Goal: Complete application form: Complete application form

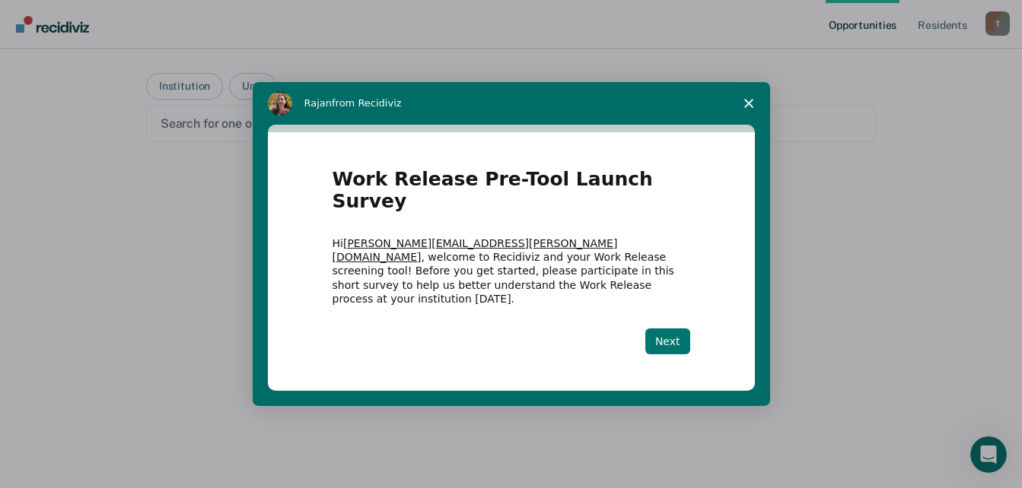
click at [665, 329] on button "Next" at bounding box center [667, 342] width 45 height 26
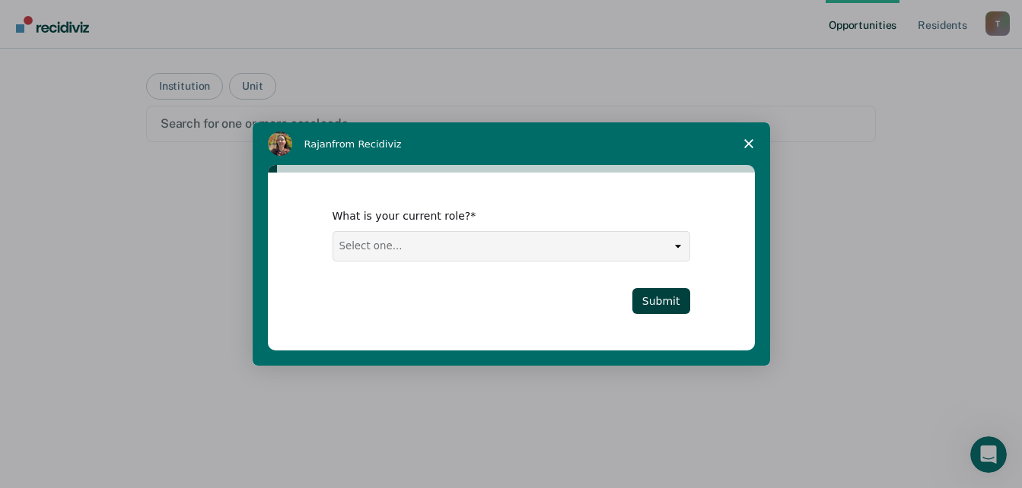
drag, startPoint x: 677, startPoint y: 247, endPoint x: 663, endPoint y: 250, distance: 14.2
click at [677, 246] on select "Select one... Case Manager FUM Assistant [PERSON_NAME] [PERSON_NAME]" at bounding box center [511, 246] width 356 height 29
select select "Assistant Warden"
click at [333, 232] on select "Select one... Case Manager FUM Assistant [PERSON_NAME] [PERSON_NAME]" at bounding box center [511, 246] width 356 height 29
click at [669, 302] on button "Submit" at bounding box center [661, 301] width 58 height 26
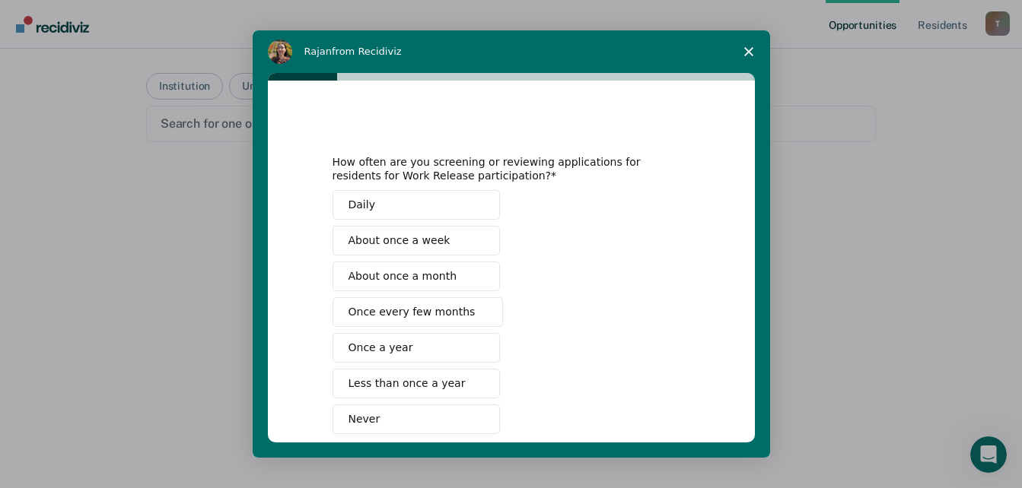
click at [411, 239] on span "About once a week" at bounding box center [399, 241] width 102 height 16
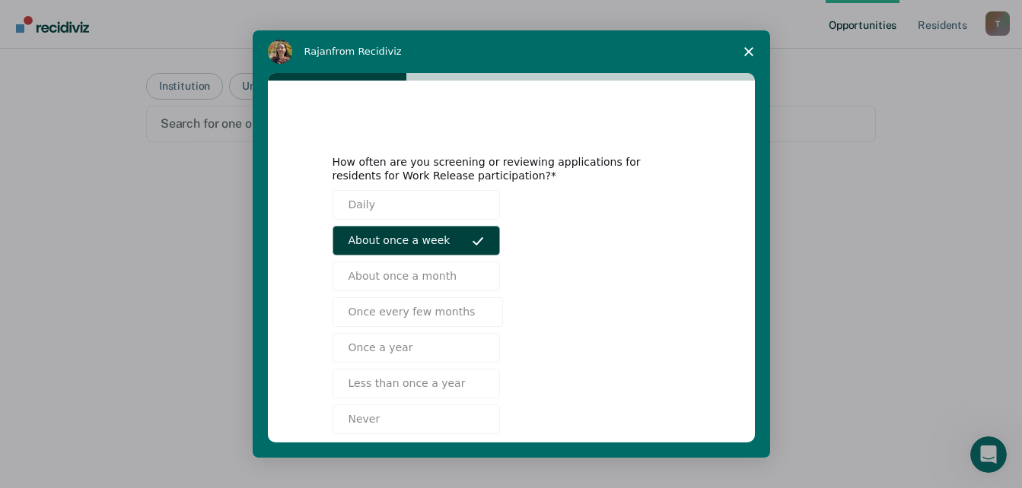
scroll to position [81, 0]
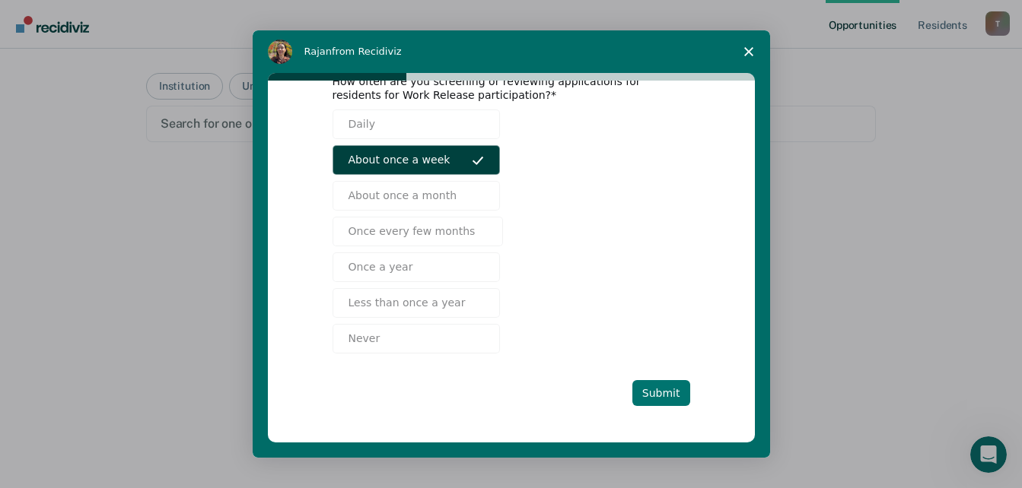
click at [642, 384] on button "Submit" at bounding box center [661, 393] width 58 height 26
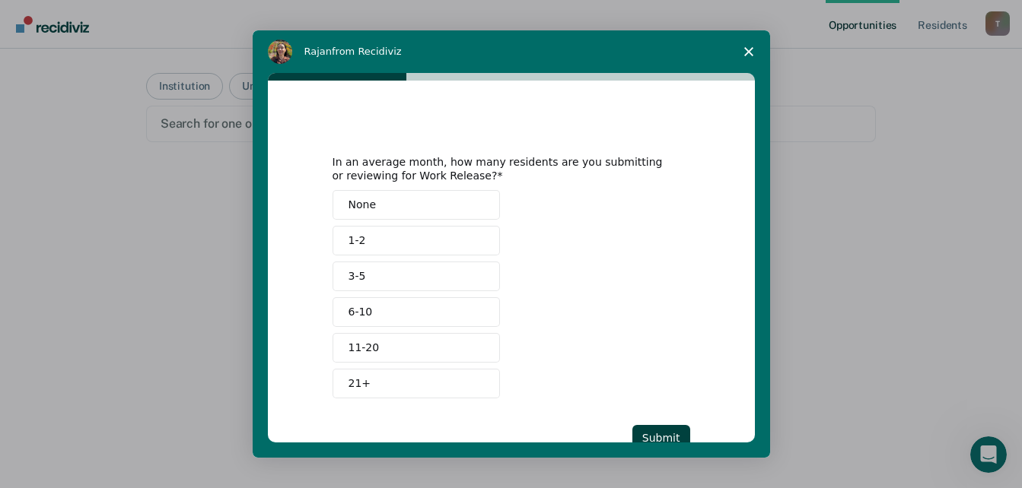
click at [380, 271] on button "3-5" at bounding box center [416, 277] width 167 height 30
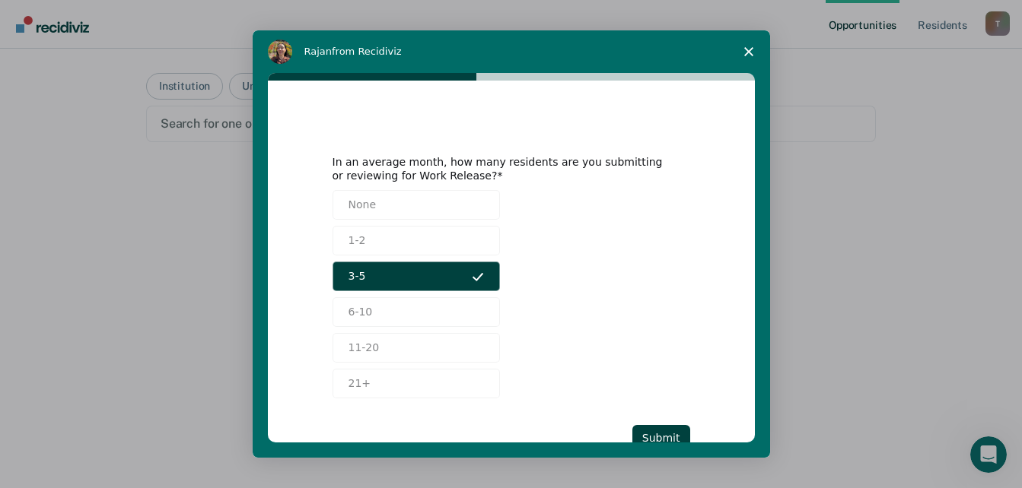
scroll to position [45, 0]
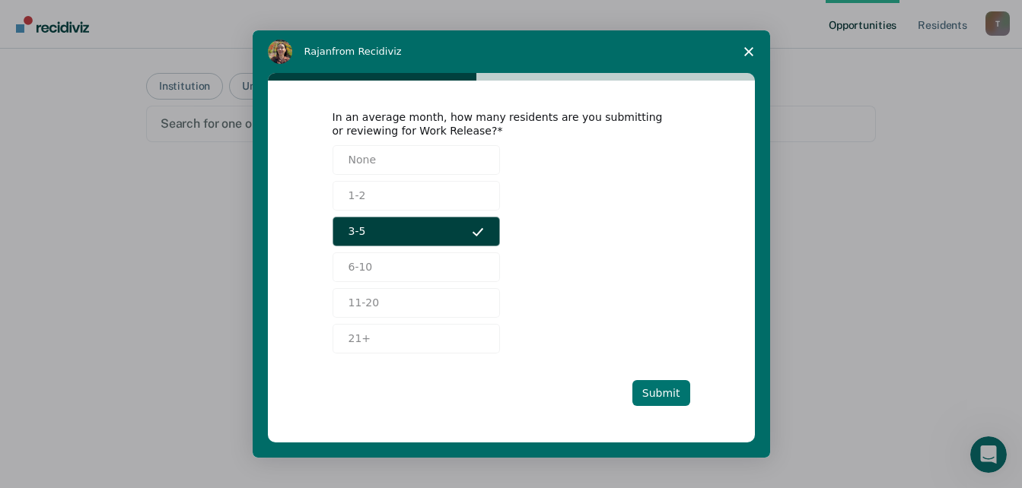
click at [660, 387] on button "Submit" at bounding box center [661, 393] width 58 height 26
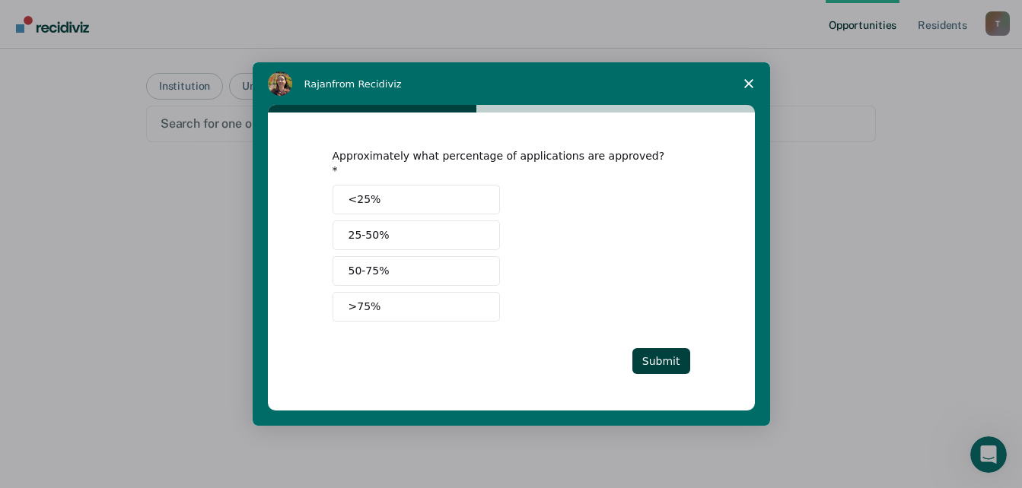
click at [355, 193] on span "<25%" at bounding box center [364, 200] width 33 height 16
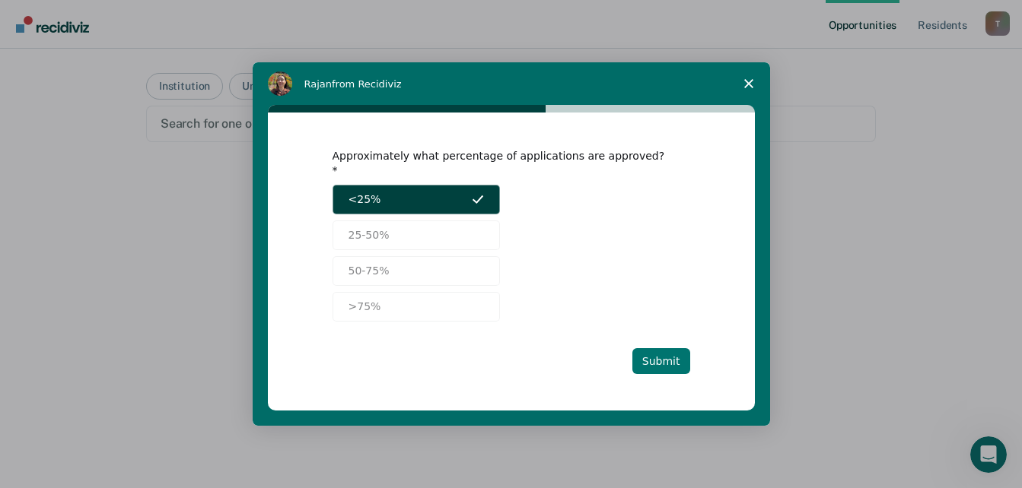
click at [648, 352] on button "Submit" at bounding box center [661, 361] width 58 height 26
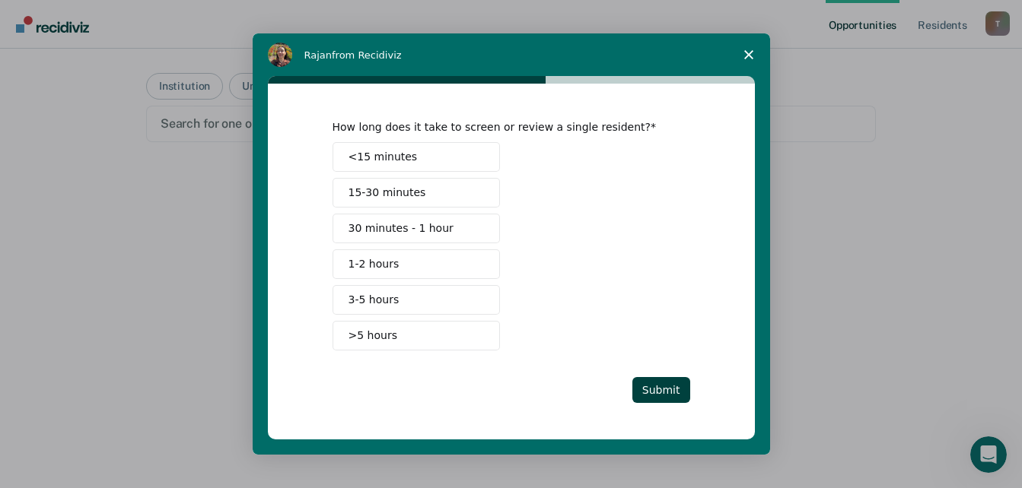
click at [384, 231] on span "30 minutes - 1 hour" at bounding box center [400, 229] width 105 height 16
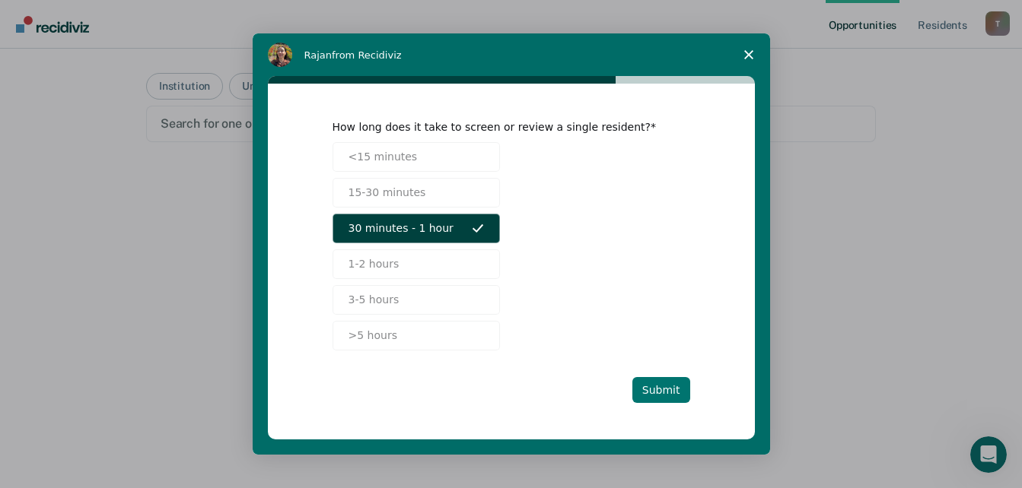
click at [654, 386] on button "Submit" at bounding box center [661, 390] width 58 height 26
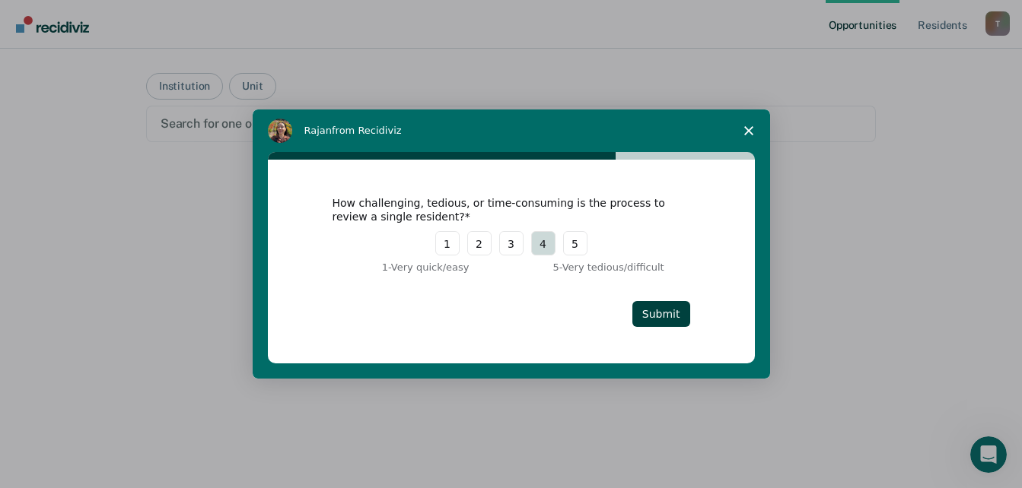
click at [539, 247] on button "4" at bounding box center [543, 243] width 24 height 24
click at [647, 308] on button "Submit" at bounding box center [661, 314] width 58 height 26
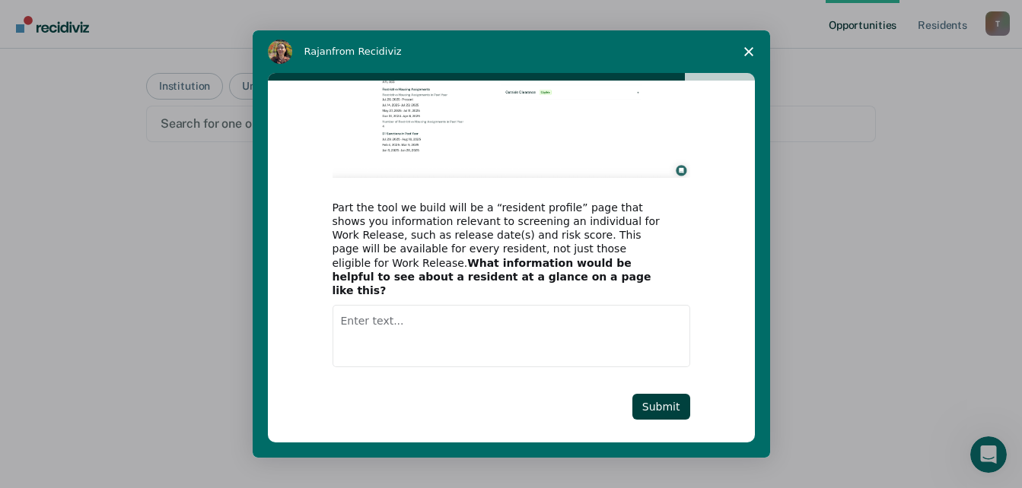
scroll to position [54, 0]
click at [657, 394] on button "Submit" at bounding box center [661, 407] width 58 height 26
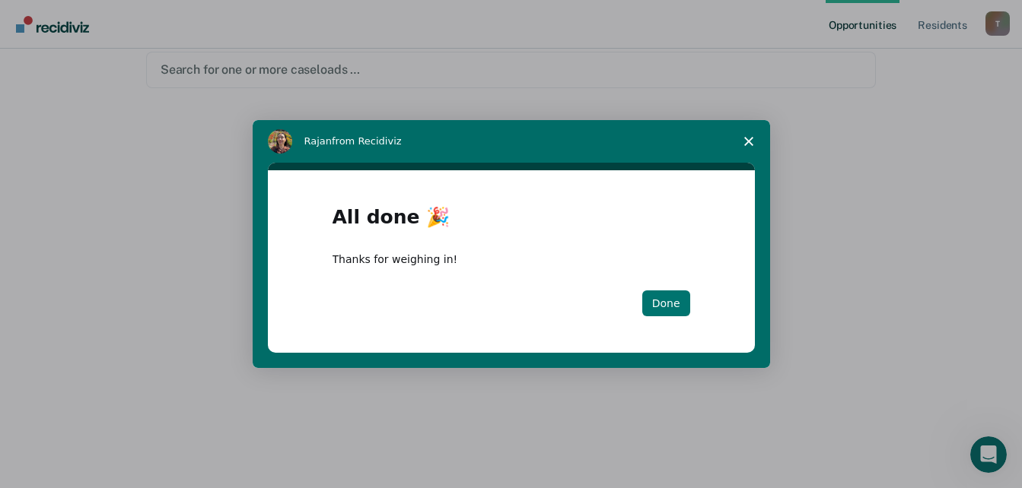
click at [657, 311] on button "Done" at bounding box center [666, 304] width 48 height 26
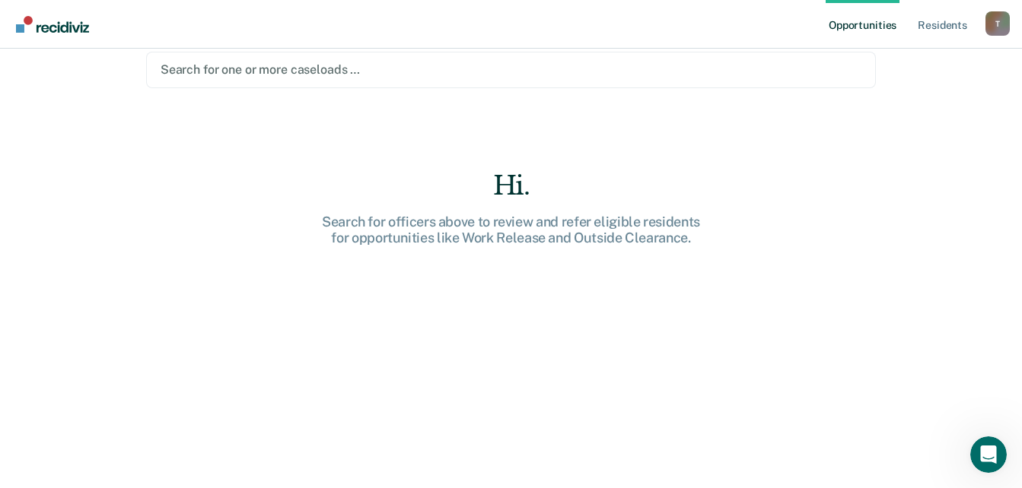
click at [969, 138] on div "Opportunities Resident s [PERSON_NAME][EMAIL_ADDRESS][PERSON_NAME][DOMAIN_NAME]…" at bounding box center [511, 190] width 1022 height 488
